Goal: Find specific page/section: Find specific page/section

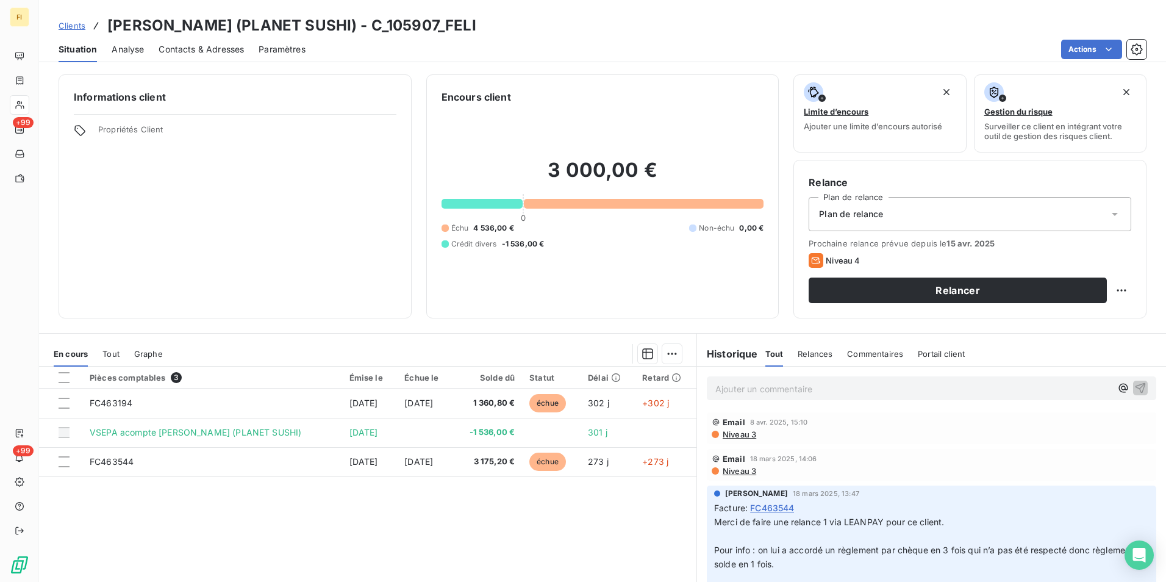
click at [65, 24] on span "Clients" at bounding box center [72, 26] width 27 height 10
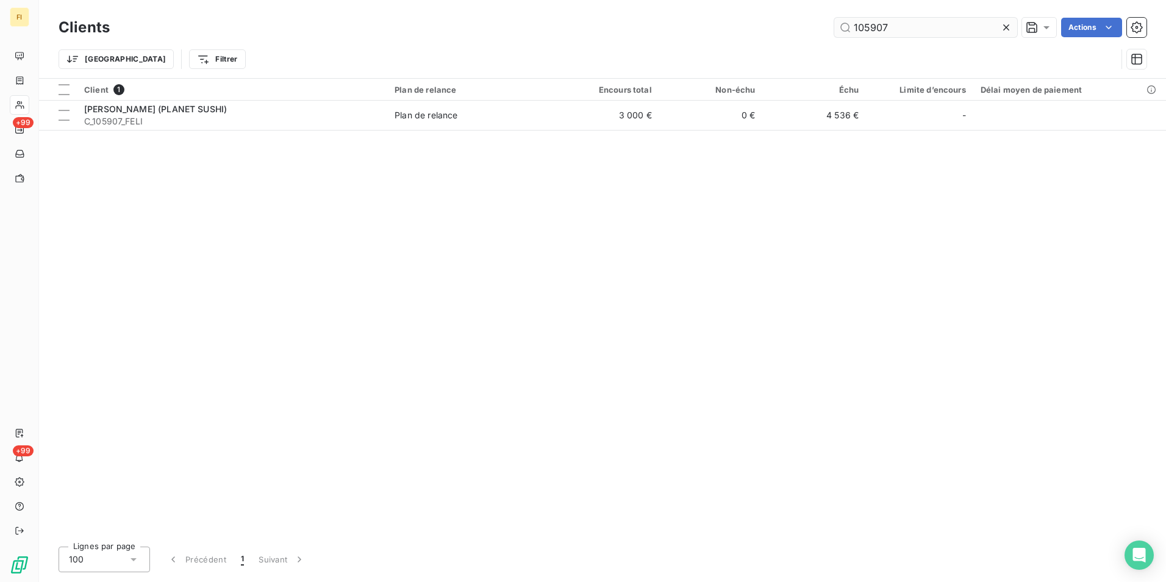
click at [932, 30] on input "105907" at bounding box center [926, 28] width 183 height 20
drag, startPoint x: 933, startPoint y: 30, endPoint x: 733, endPoint y: 37, distance: 200.2
click at [733, 37] on div "105907 Actions" at bounding box center [635, 28] width 1022 height 20
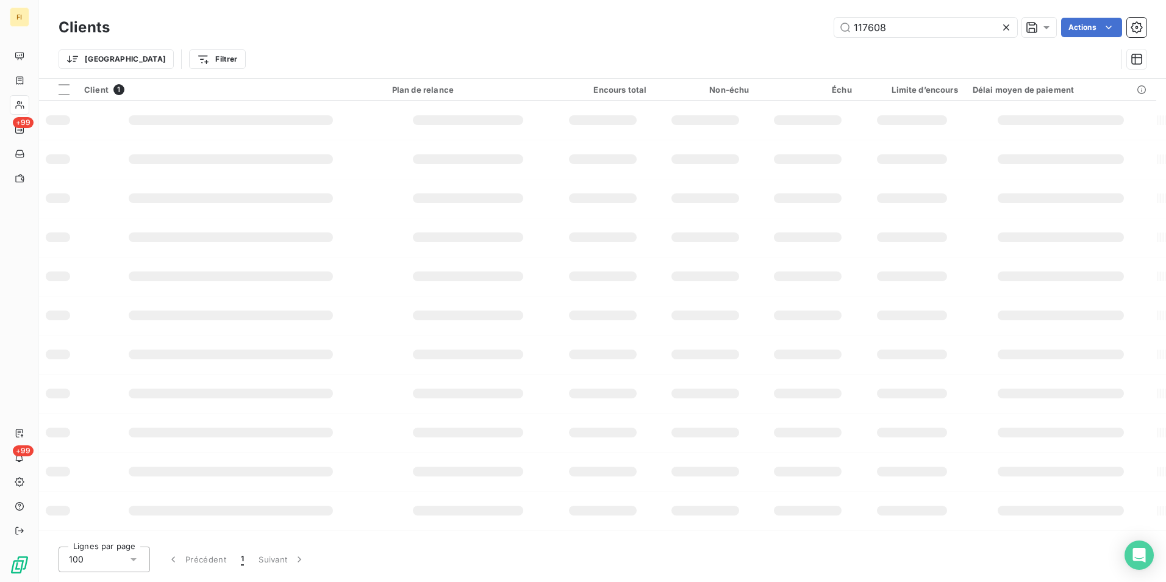
type input "117608"
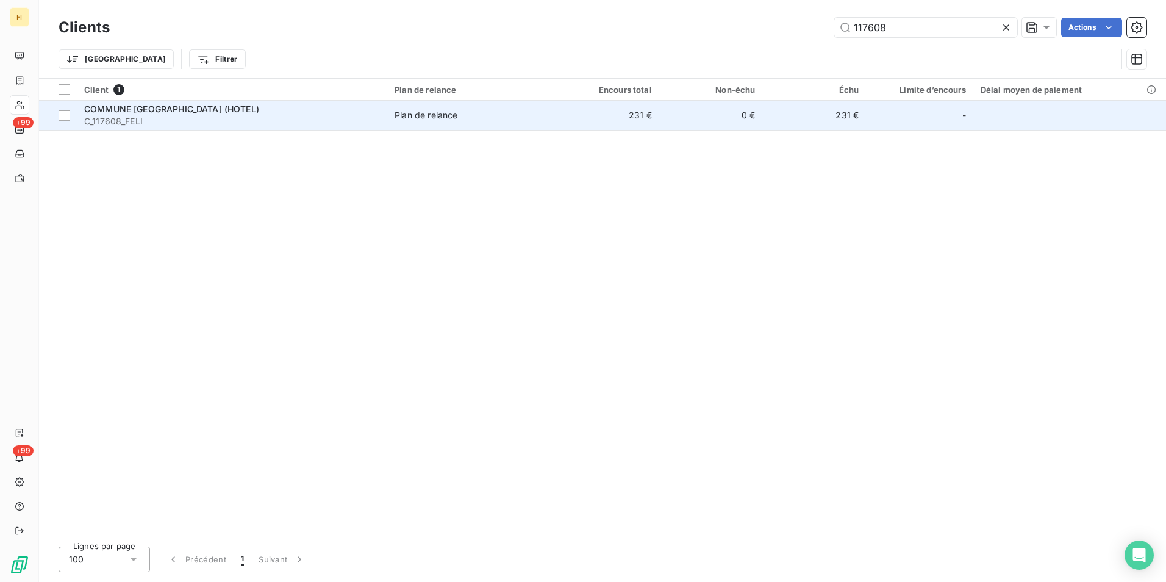
click at [628, 120] on td "231 €" at bounding box center [608, 115] width 104 height 29
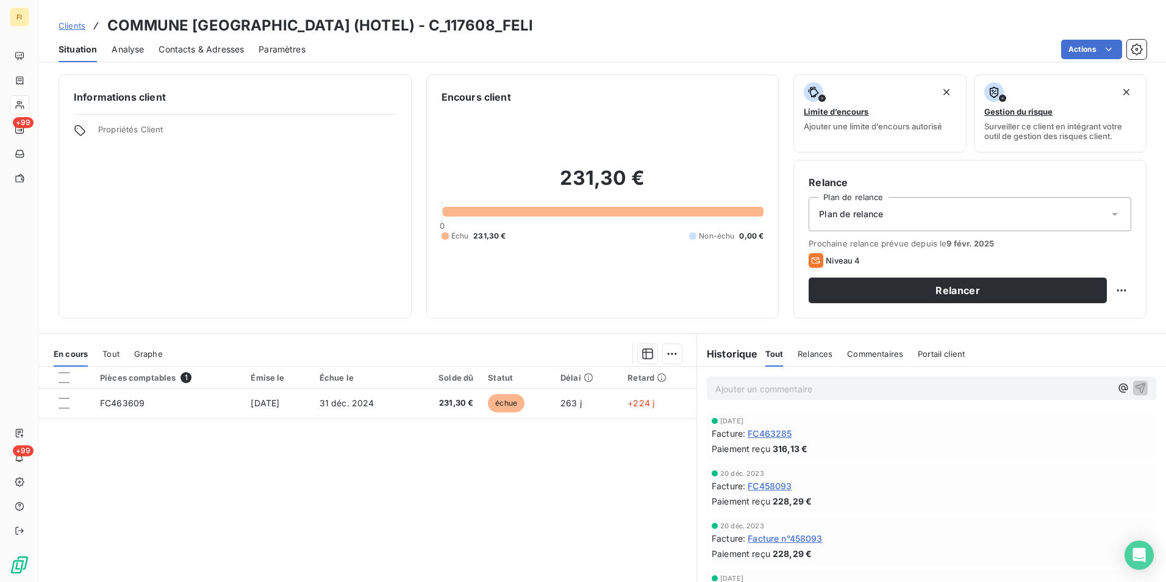
click at [508, 24] on div "Clients COMMUNE [GEOGRAPHIC_DATA] (HOTEL) - C_117608_FELI" at bounding box center [602, 26] width 1127 height 22
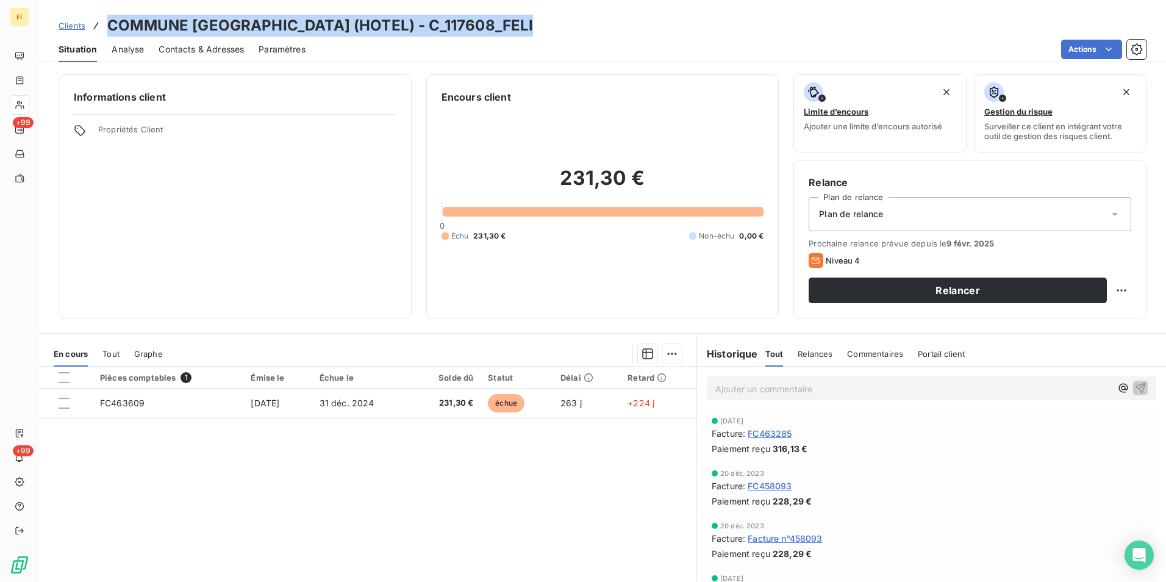
drag, startPoint x: 508, startPoint y: 24, endPoint x: 123, endPoint y: 18, distance: 385.6
click at [123, 18] on div "Clients COMMUNE [GEOGRAPHIC_DATA] (HOTEL) - C_117608_FELI" at bounding box center [602, 26] width 1127 height 22
copy h3 "COMMUNE [GEOGRAPHIC_DATA] (HOTEL) - C_117608_FELI"
click at [71, 24] on span "Clients" at bounding box center [72, 26] width 27 height 10
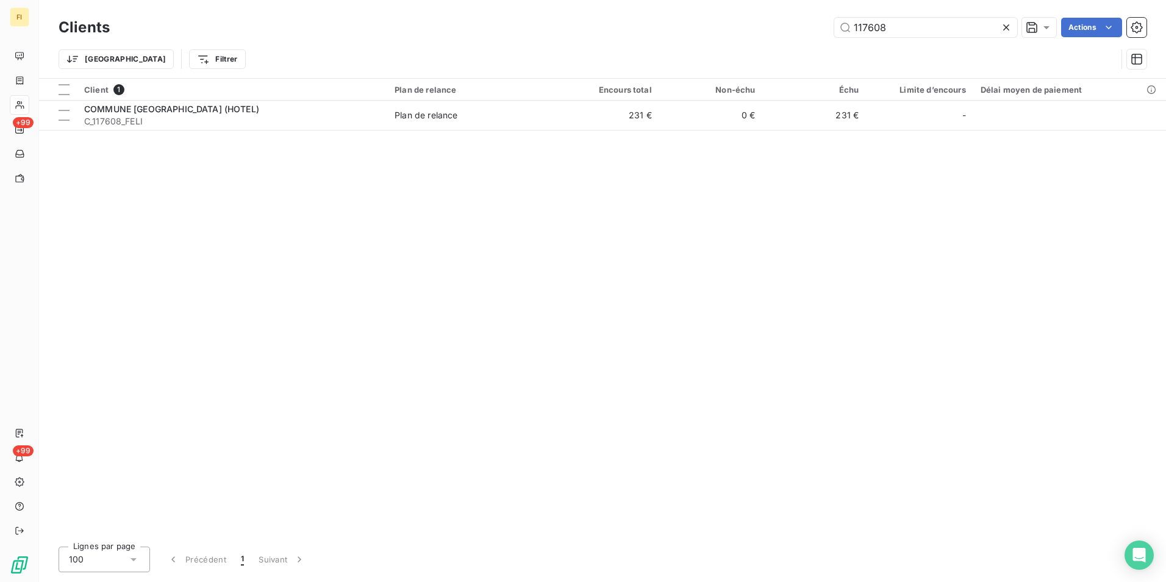
drag, startPoint x: 904, startPoint y: 26, endPoint x: 622, endPoint y: 29, distance: 282.5
click at [714, 24] on div "117608 Actions" at bounding box center [635, 28] width 1022 height 20
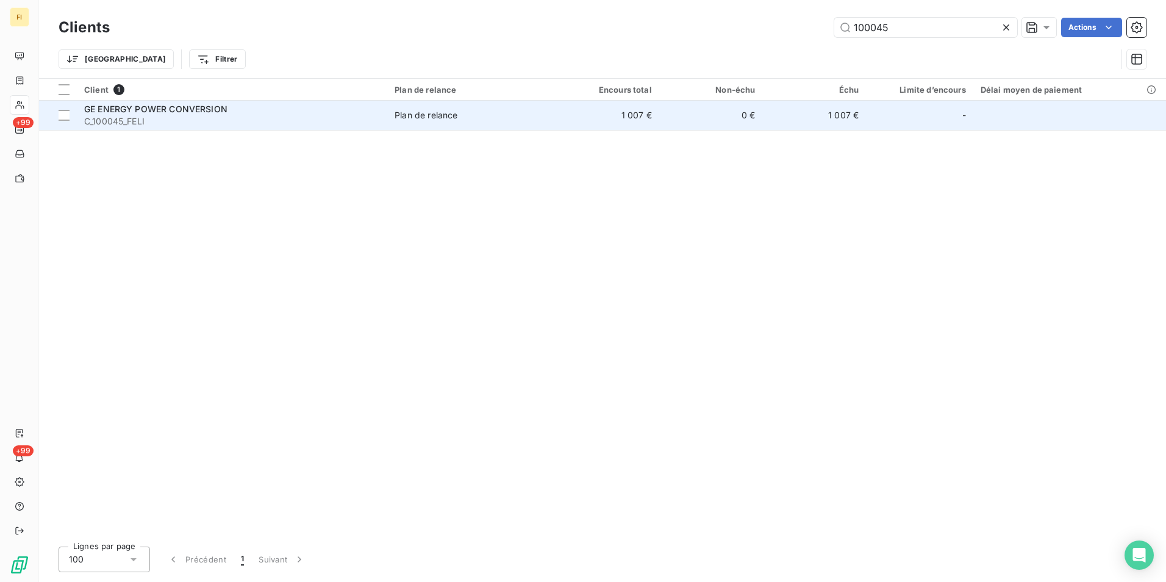
type input "100045"
click at [663, 121] on td "0 €" at bounding box center [711, 115] width 104 height 29
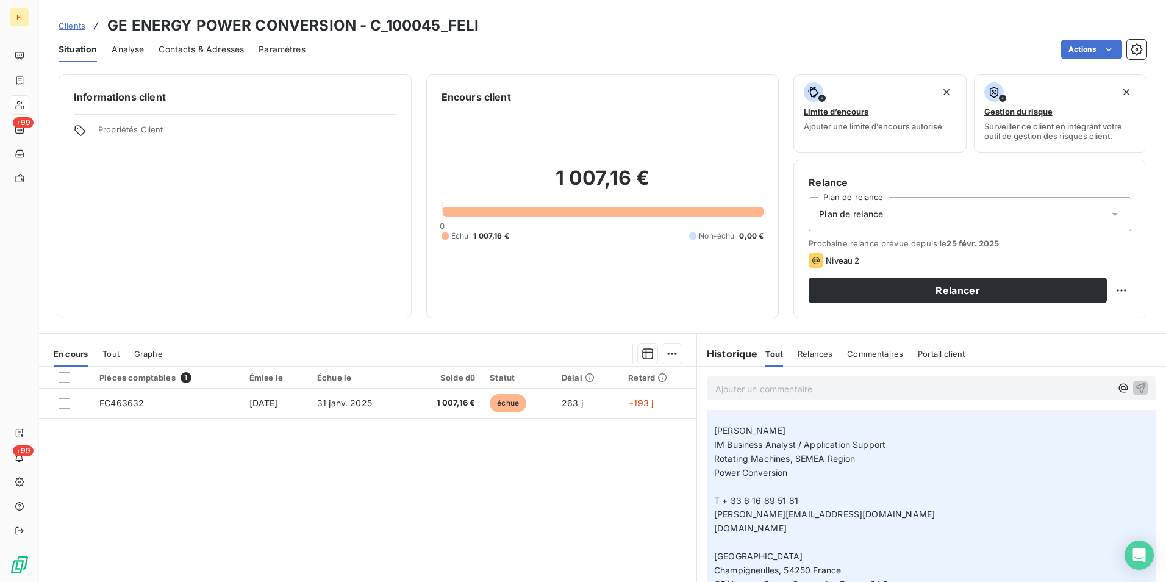
scroll to position [549, 0]
click at [78, 26] on span "Clients" at bounding box center [72, 26] width 27 height 10
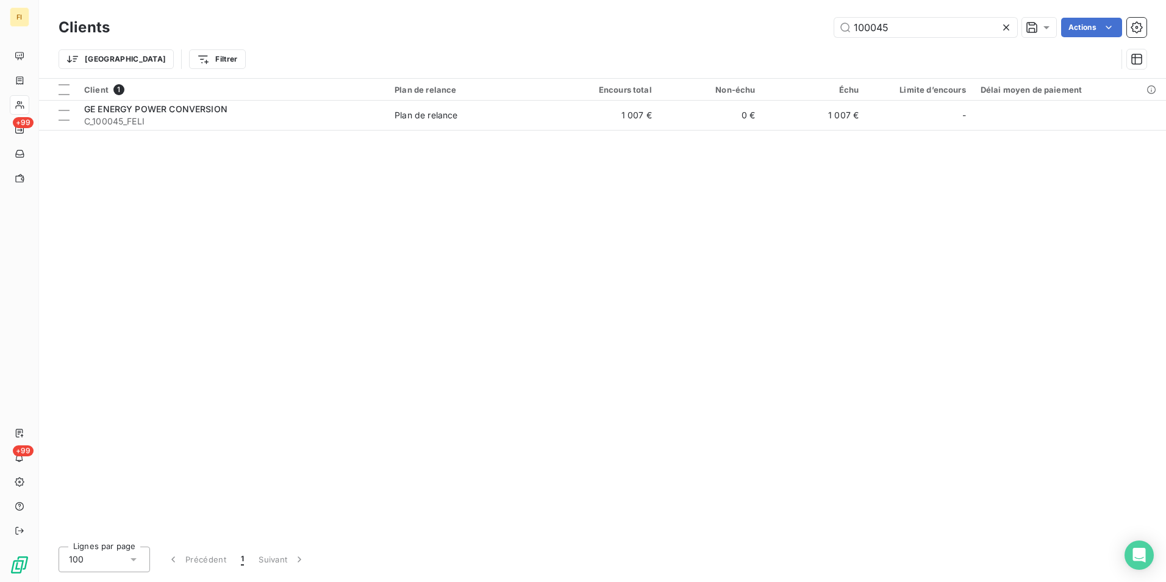
drag, startPoint x: 889, startPoint y: 26, endPoint x: 592, endPoint y: 31, distance: 297.7
click at [656, 31] on div "100045 Actions" at bounding box center [635, 28] width 1022 height 20
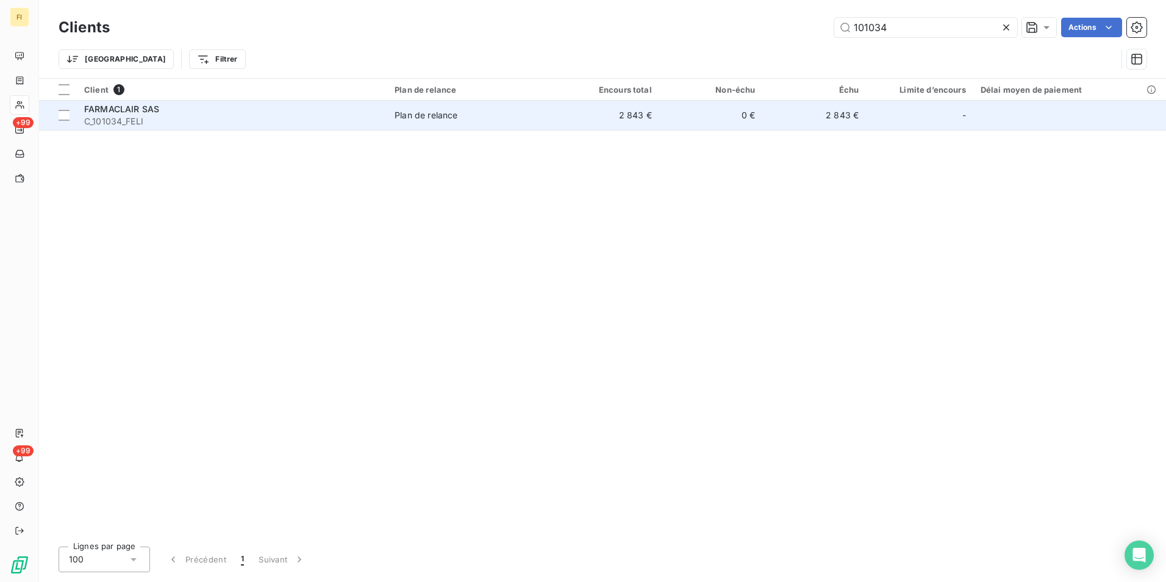
type input "101034"
click at [629, 121] on td "2 843 €" at bounding box center [608, 115] width 104 height 29
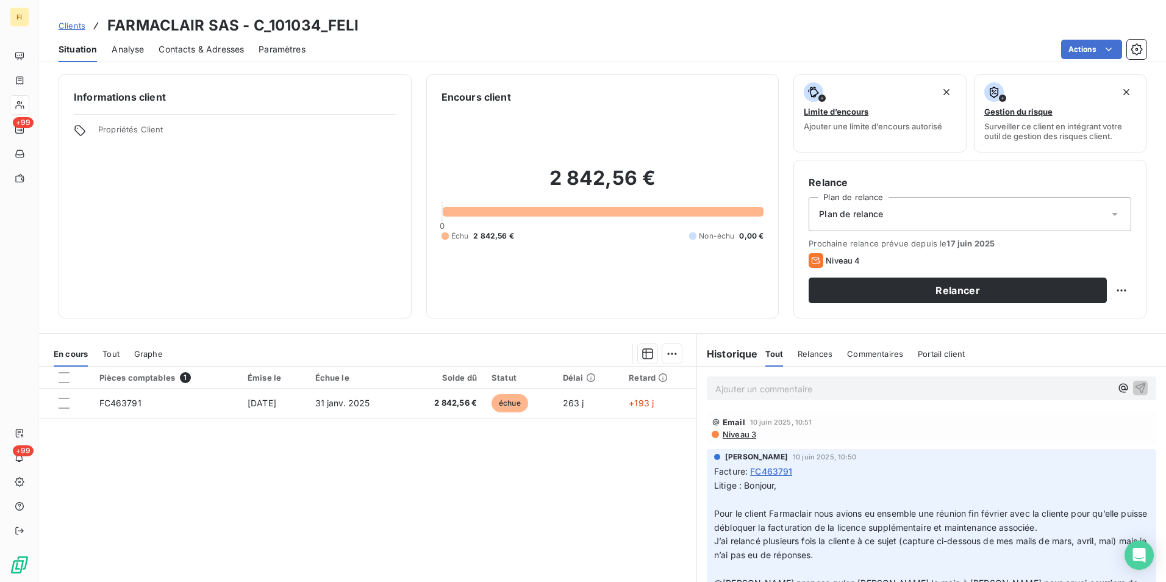
click at [74, 26] on span "Clients" at bounding box center [72, 26] width 27 height 10
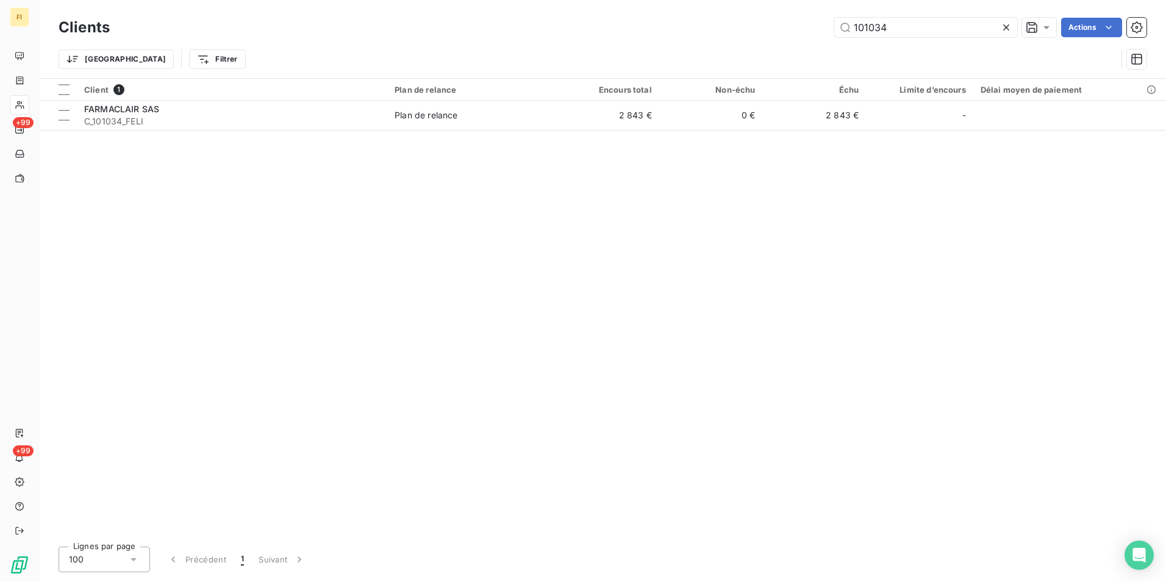
drag, startPoint x: 905, startPoint y: 29, endPoint x: 604, endPoint y: 30, distance: 300.8
click at [638, 35] on div "101034 Actions" at bounding box center [635, 28] width 1022 height 20
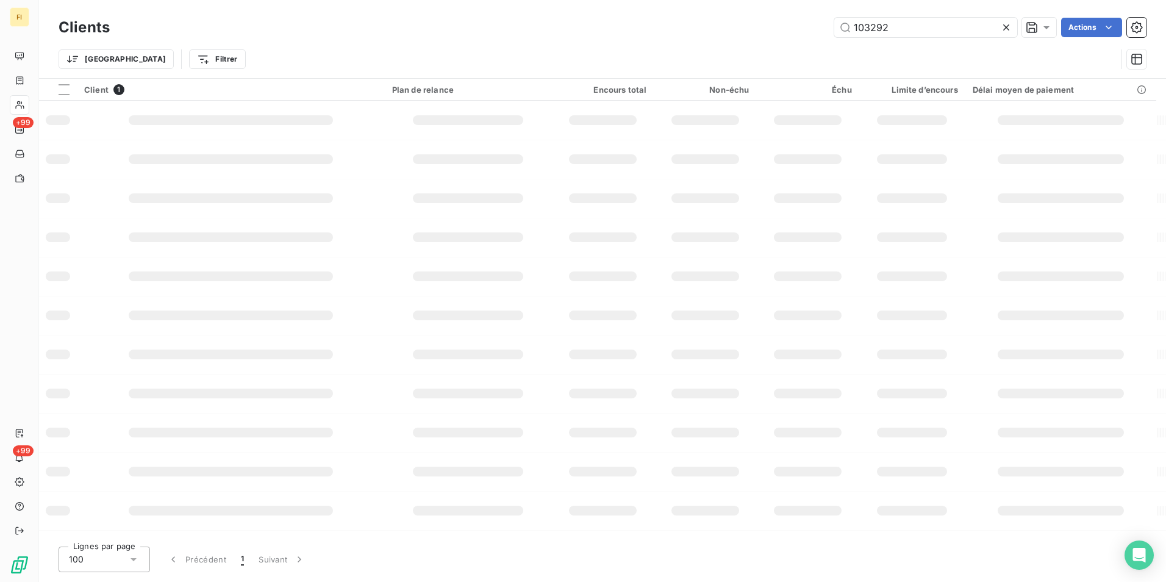
type input "103292"
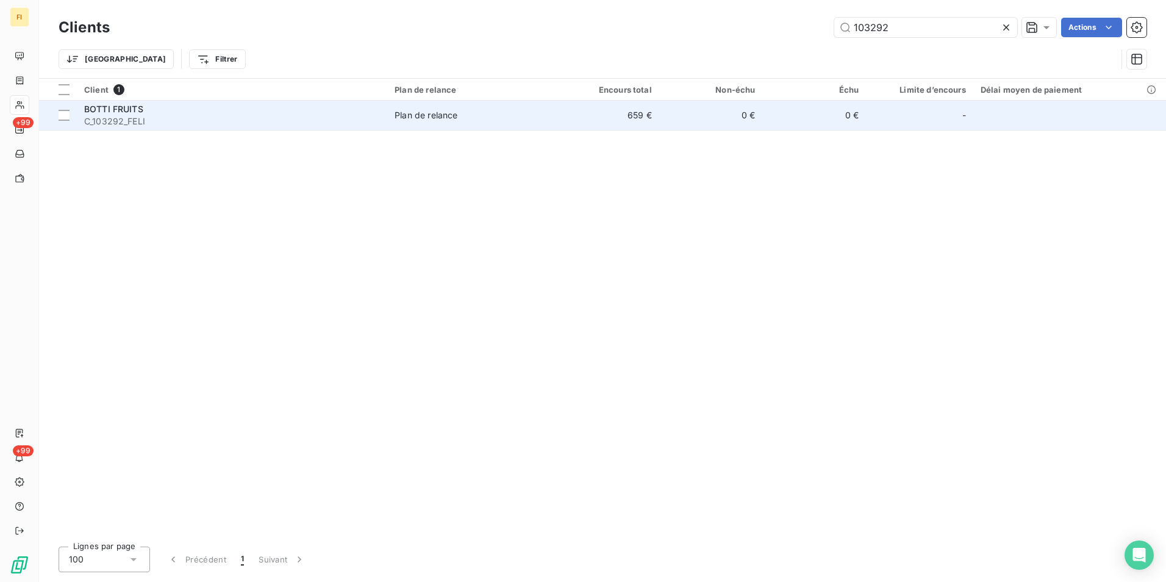
click at [604, 123] on td "659 €" at bounding box center [608, 115] width 104 height 29
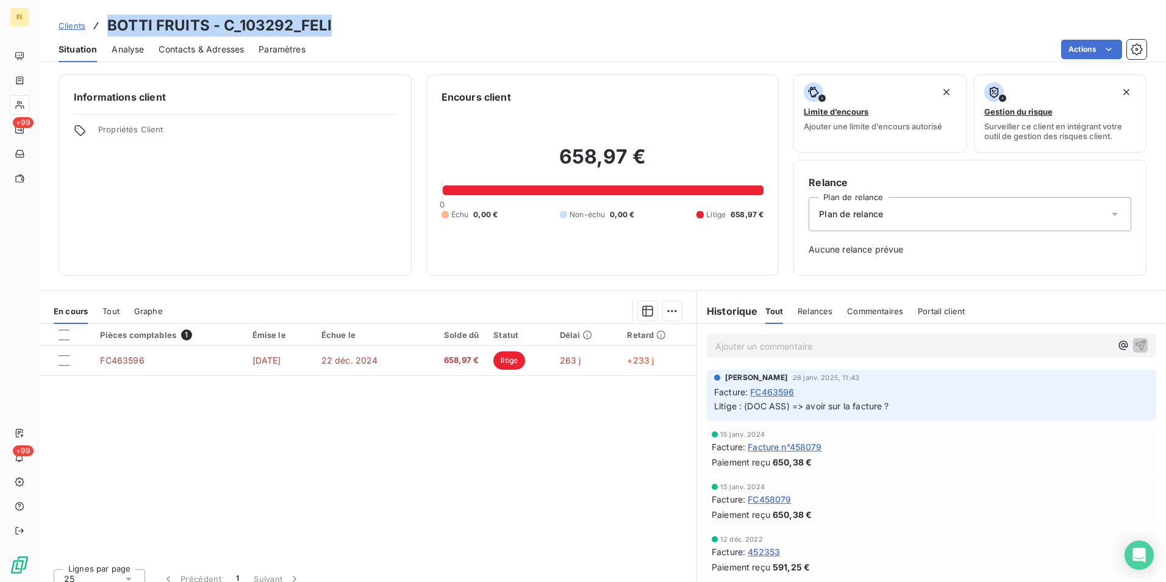
drag, startPoint x: 209, startPoint y: 23, endPoint x: 109, endPoint y: 21, distance: 100.1
click at [109, 21] on div "Clients BOTTI FRUITS - C_103292_FELI" at bounding box center [602, 26] width 1127 height 22
copy h3 "BOTTI FRUITS - C_103292_FELI"
click at [82, 24] on span "Clients" at bounding box center [72, 26] width 27 height 10
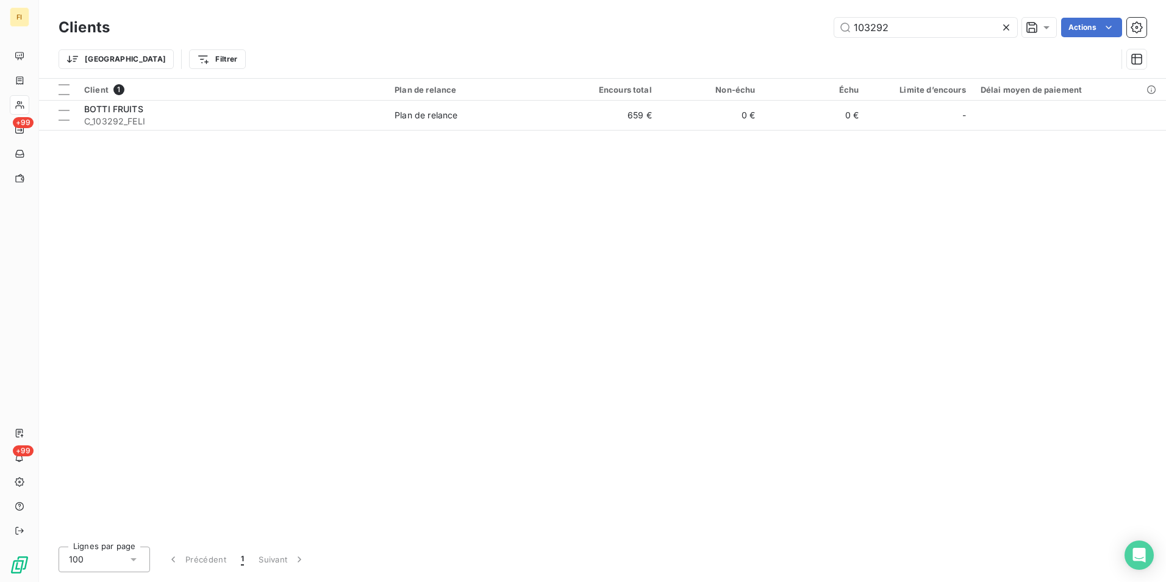
drag, startPoint x: 900, startPoint y: 21, endPoint x: 735, endPoint y: 45, distance: 167.5
click at [743, 42] on div "Clients 103292 Actions Trier Filtrer" at bounding box center [603, 46] width 1088 height 63
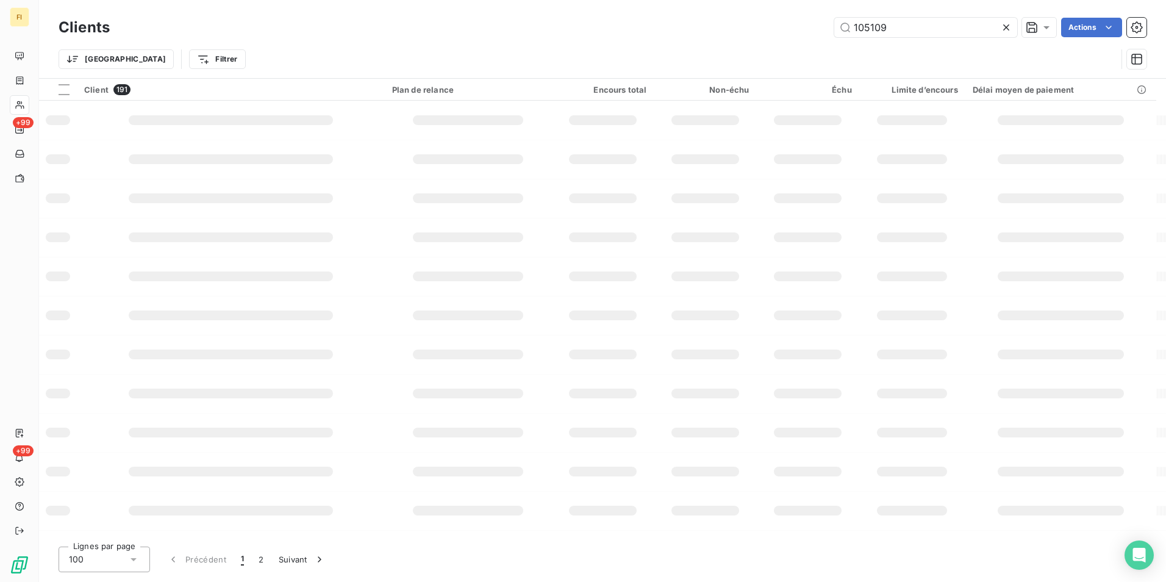
type input "105109"
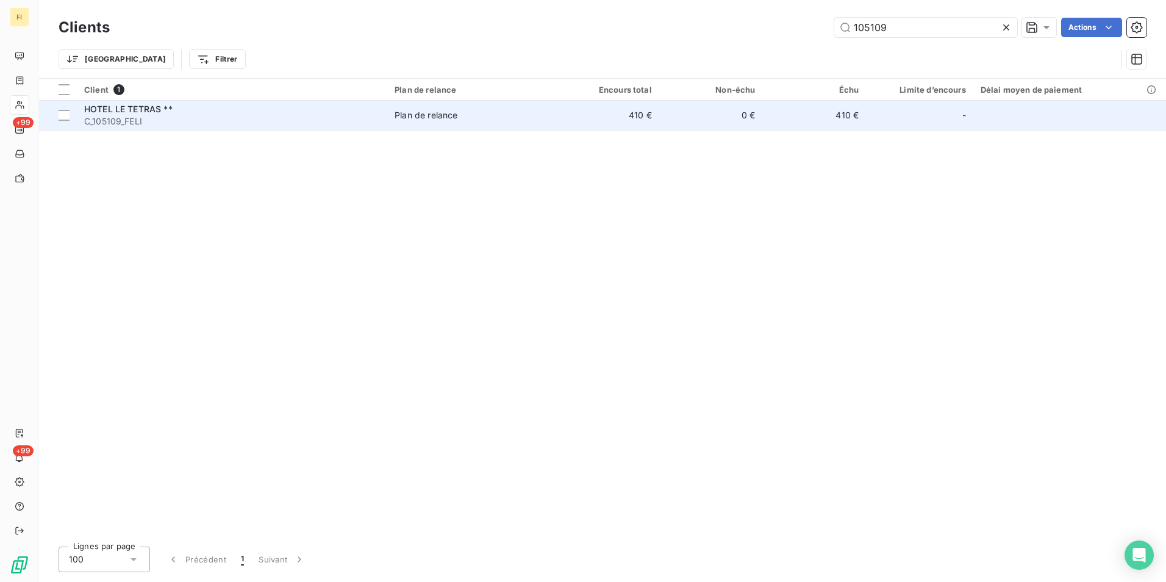
click at [571, 121] on td "410 €" at bounding box center [608, 115] width 104 height 29
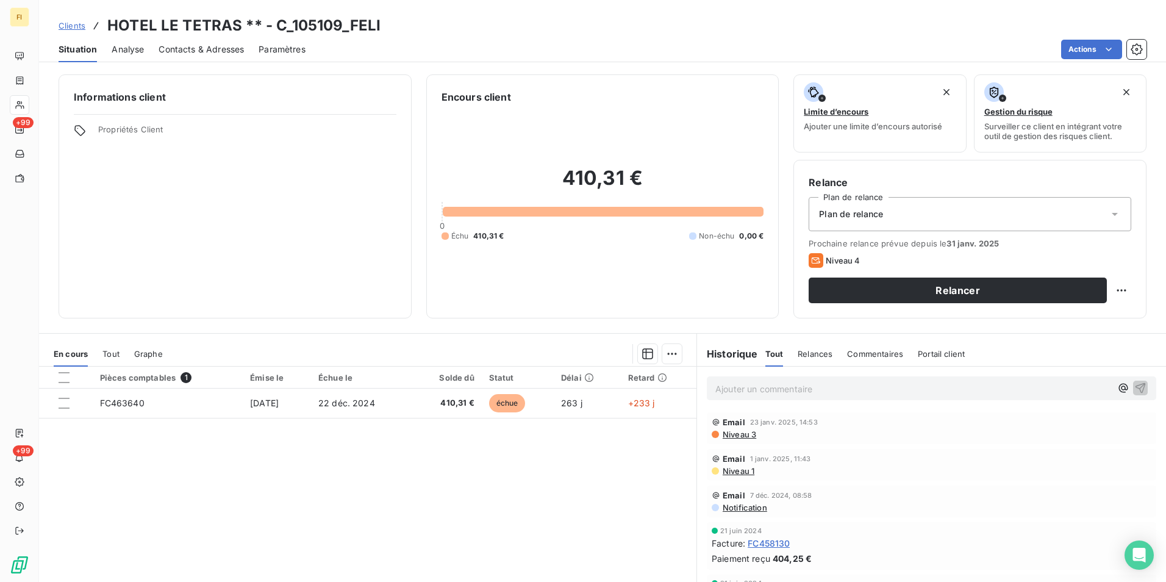
click at [71, 24] on span "Clients" at bounding box center [72, 26] width 27 height 10
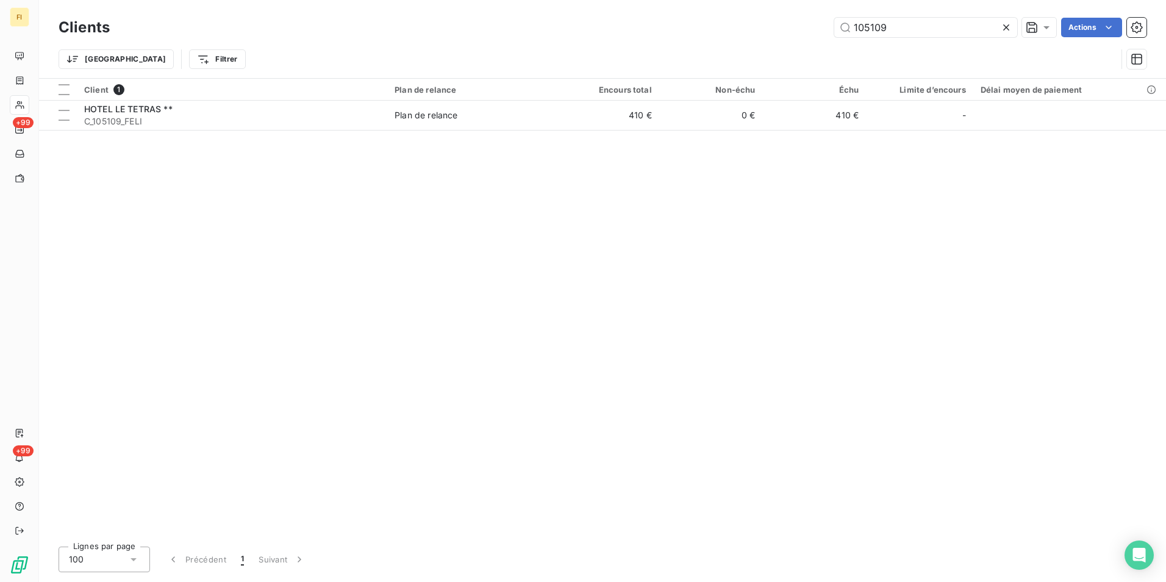
drag, startPoint x: 910, startPoint y: 31, endPoint x: 706, endPoint y: 44, distance: 203.6
click at [738, 35] on div "105109 Actions" at bounding box center [635, 28] width 1022 height 20
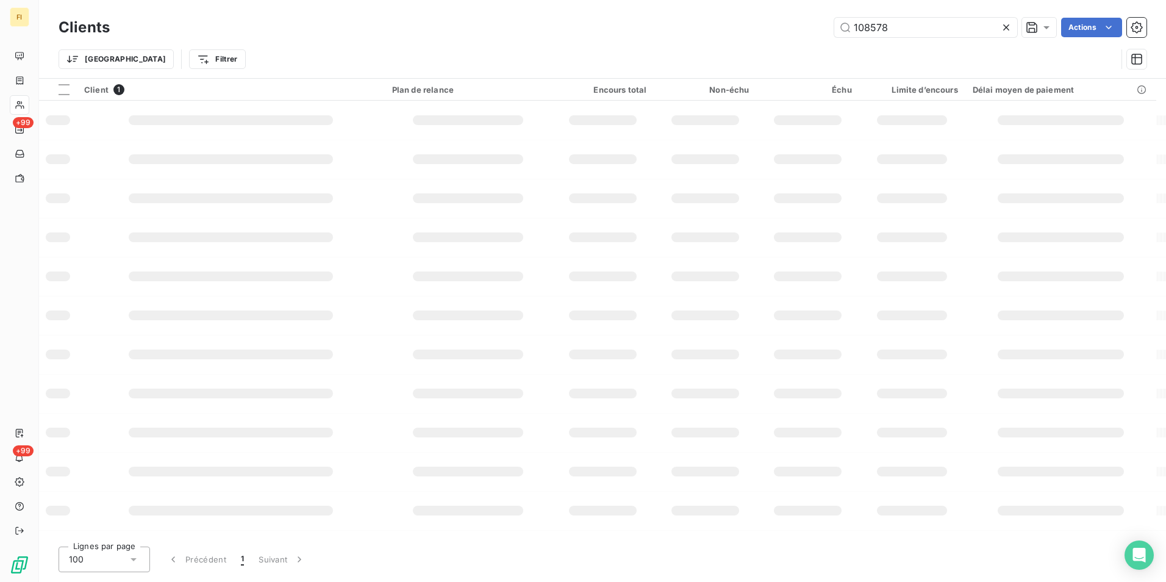
type input "108578"
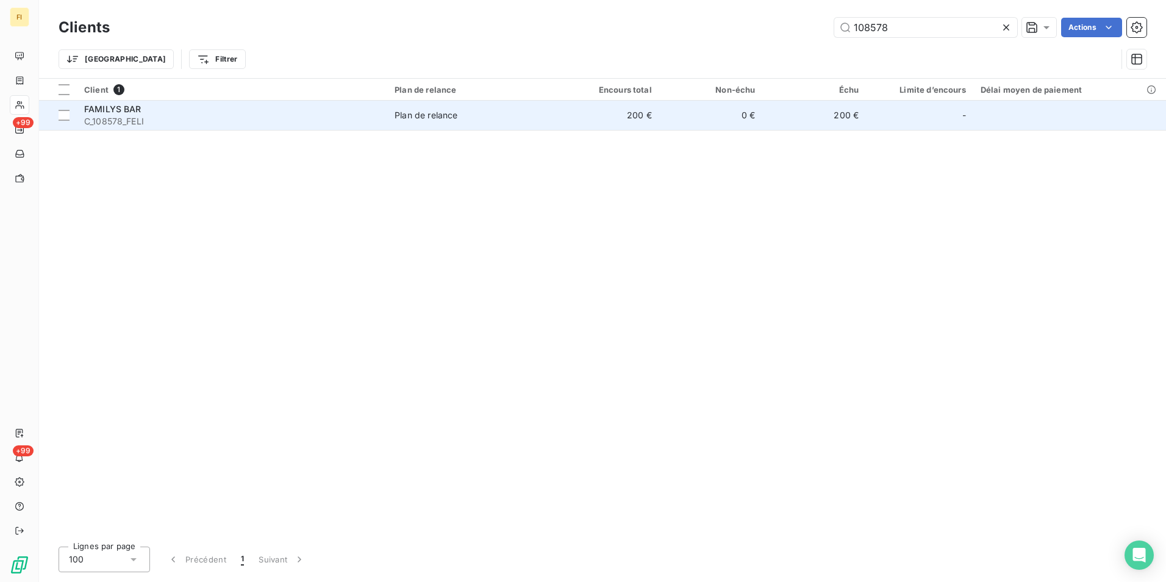
click at [485, 117] on span "Plan de relance" at bounding box center [472, 115] width 154 height 12
